Goal: Information Seeking & Learning: Learn about a topic

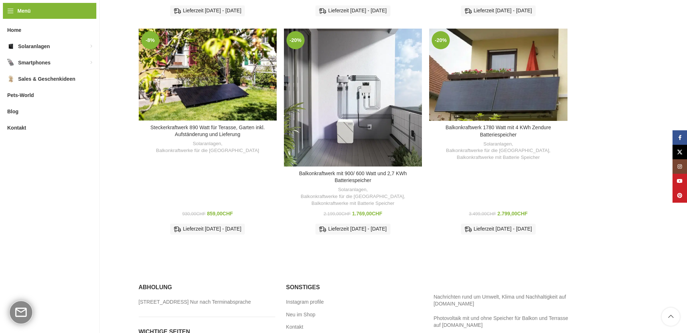
scroll to position [435, 0]
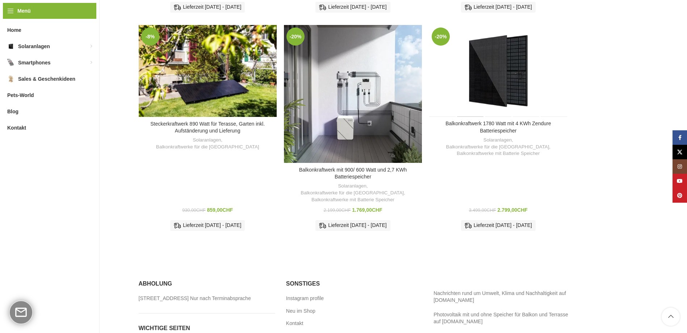
click at [477, 76] on div "Balkonkraftwerk 1780 Watt mit 4 KWh Zendure Batteriespeicher" at bounding box center [471, 71] width 28 height 92
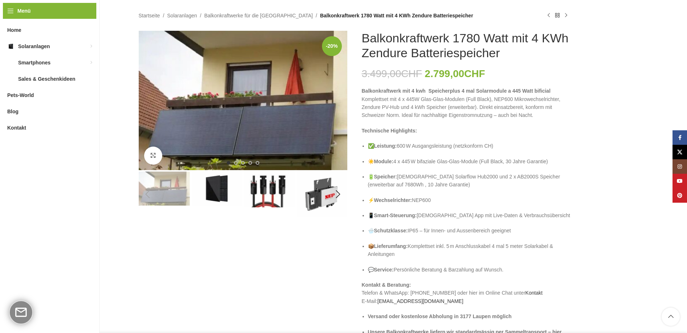
scroll to position [72, 0]
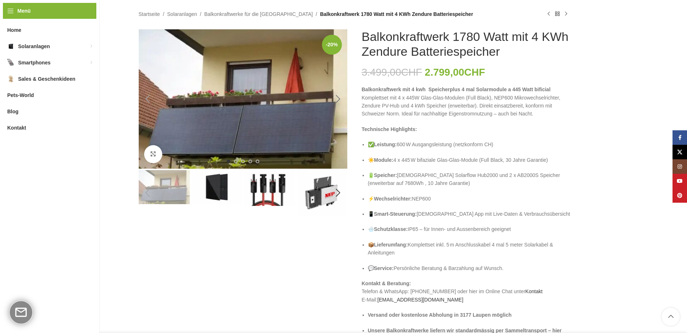
click at [339, 99] on div "Next slide" at bounding box center [338, 99] width 18 height 18
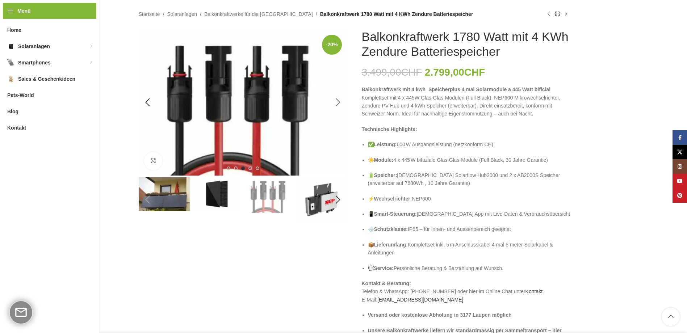
click at [339, 99] on div "Next slide" at bounding box center [338, 102] width 18 height 18
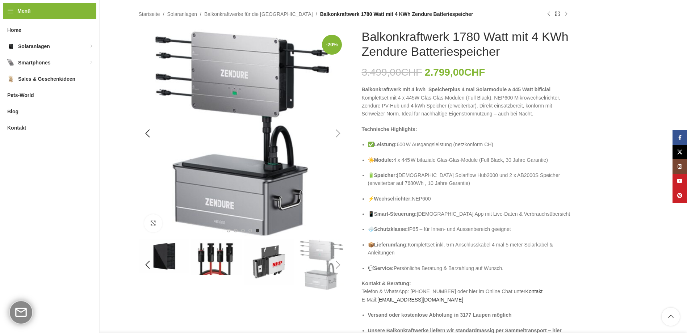
click at [339, 99] on img "5 / 5" at bounding box center [243, 133] width 209 height 209
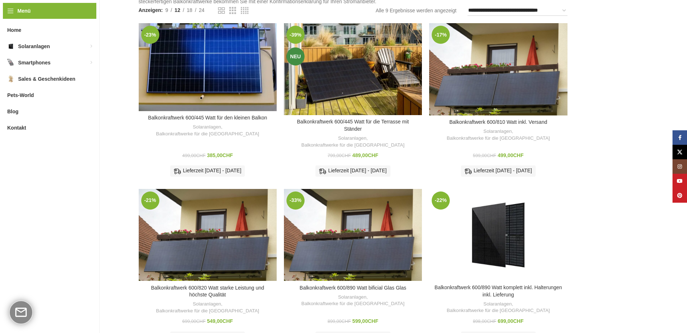
scroll to position [109, 0]
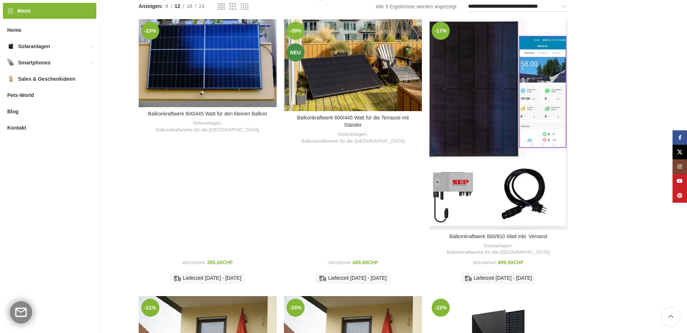
click at [517, 74] on div "Balkonkraftwerk 600/810 Watt inkl. Versand" at bounding box center [515, 124] width 34 height 210
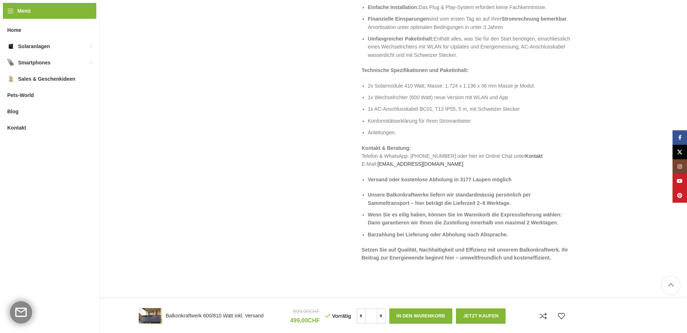
scroll to position [711, 0]
